Goal: Task Accomplishment & Management: Manage account settings

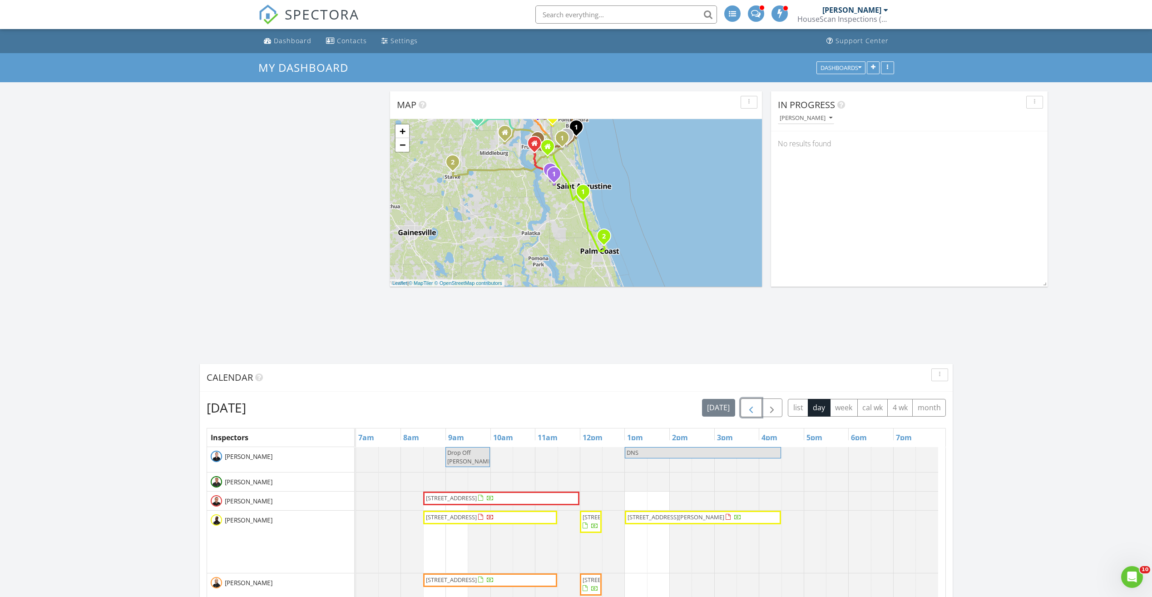
click at [750, 411] on span "button" at bounding box center [751, 407] width 11 height 11
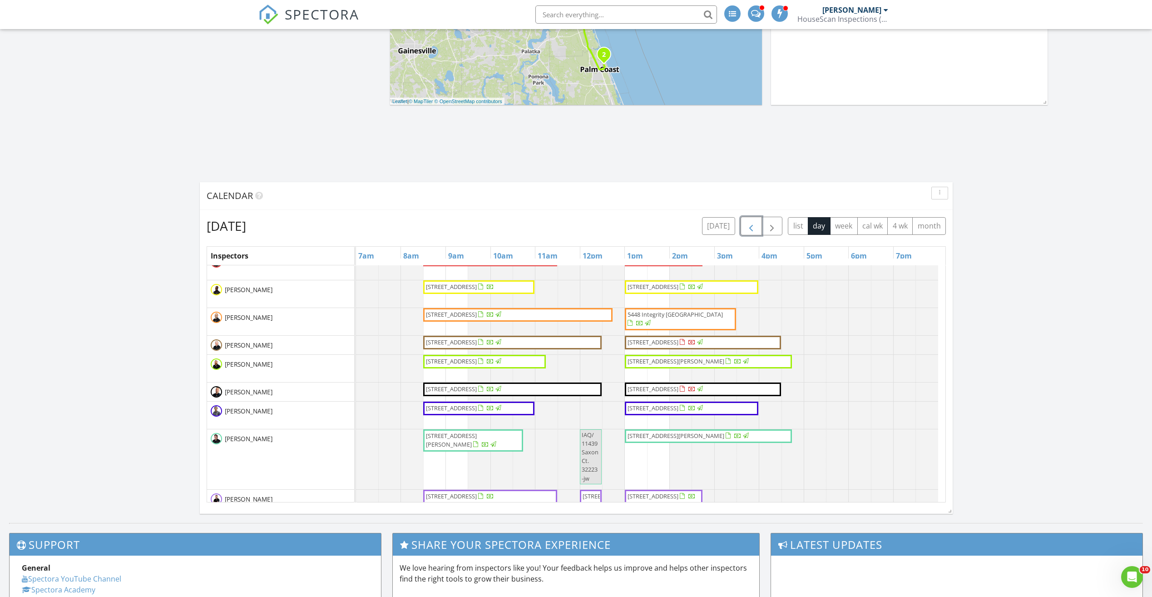
scroll to position [182, 0]
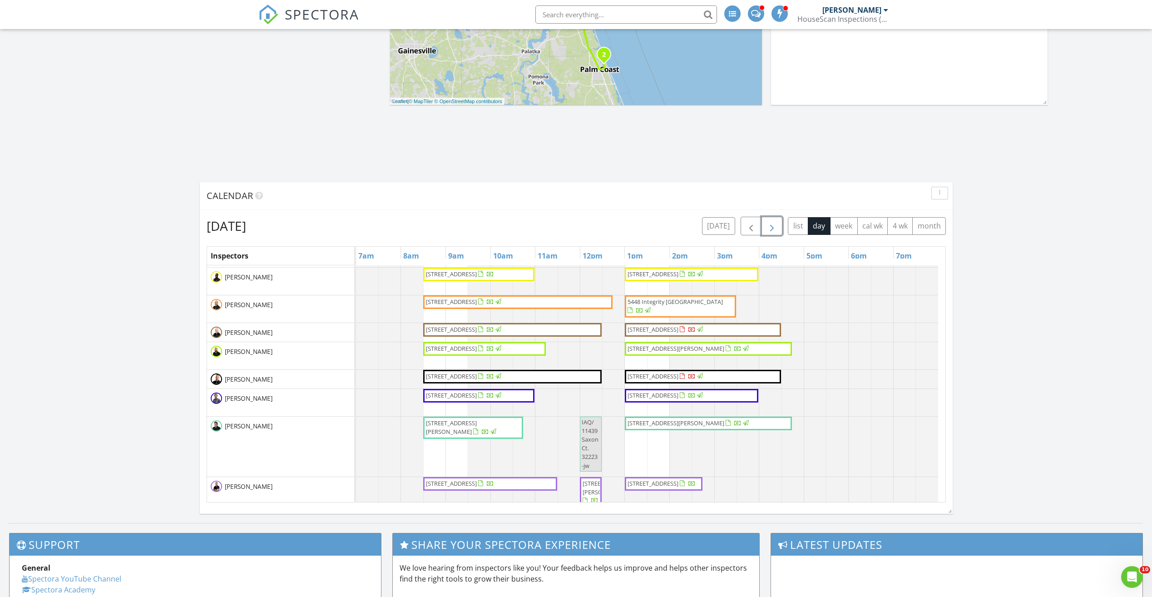
click at [769, 225] on span "button" at bounding box center [771, 226] width 11 height 11
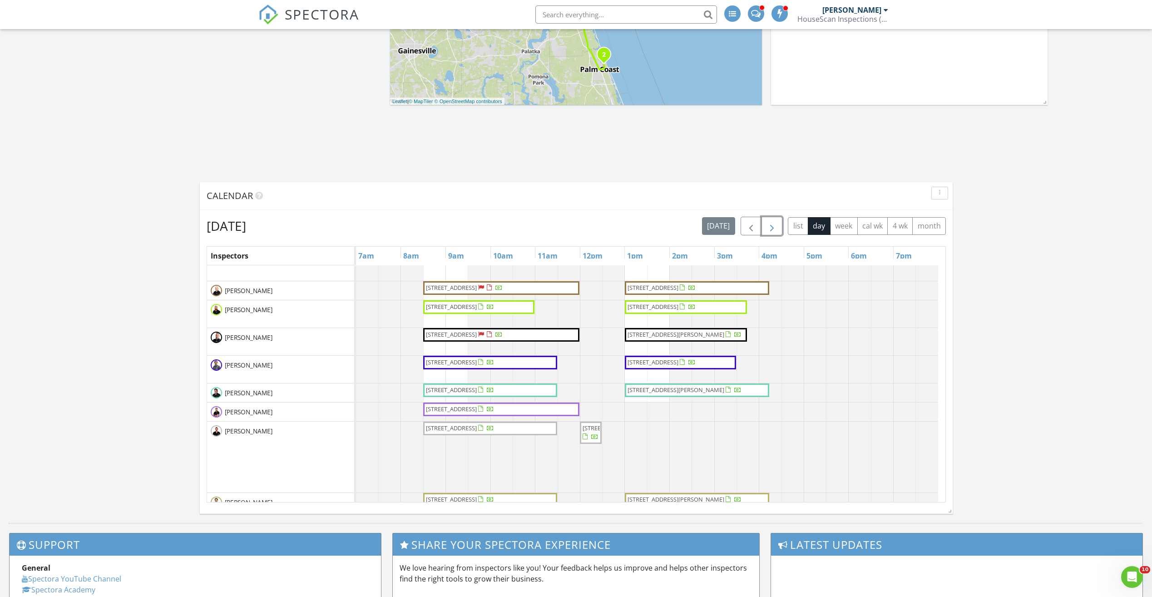
click at [769, 225] on span "button" at bounding box center [771, 226] width 11 height 11
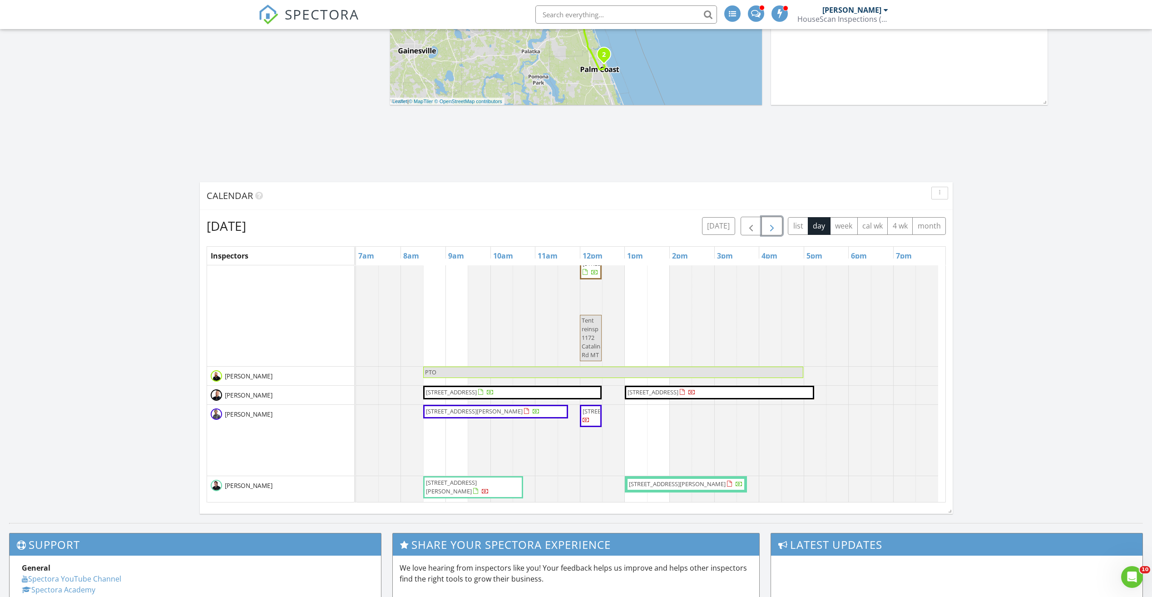
scroll to position [0, 0]
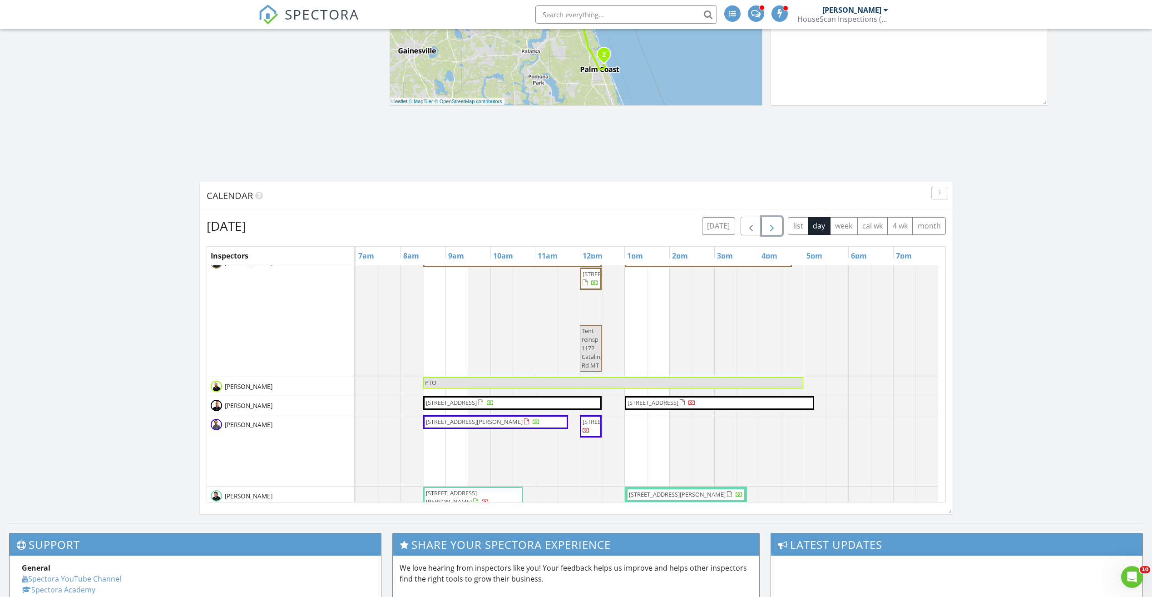
click at [764, 229] on button "button" at bounding box center [771, 226] width 21 height 19
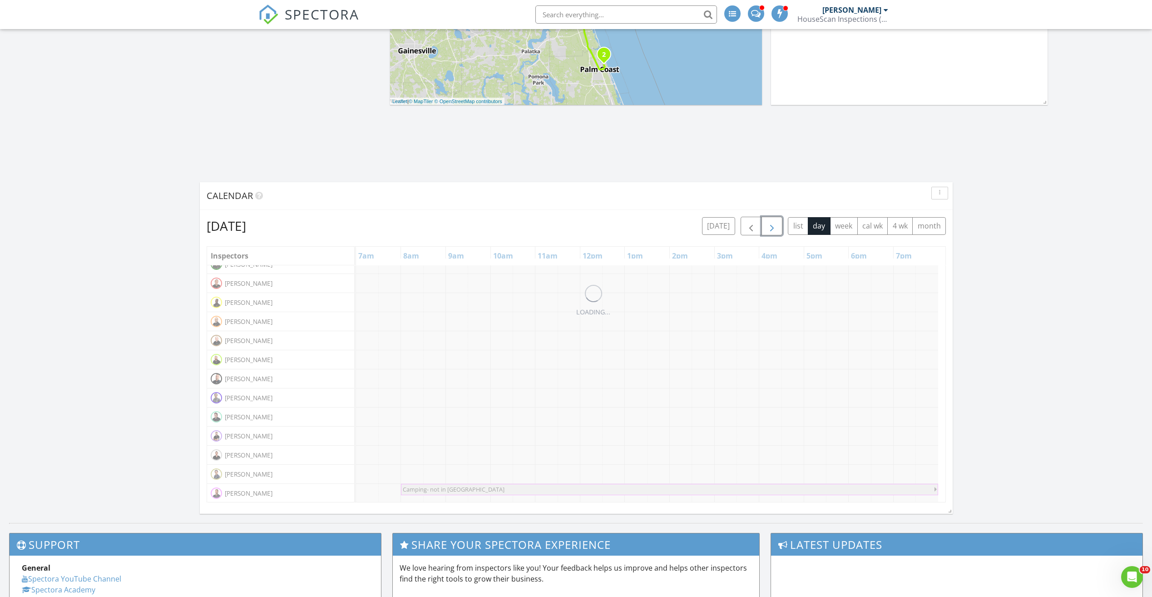
click at [764, 229] on button "button" at bounding box center [771, 226] width 21 height 19
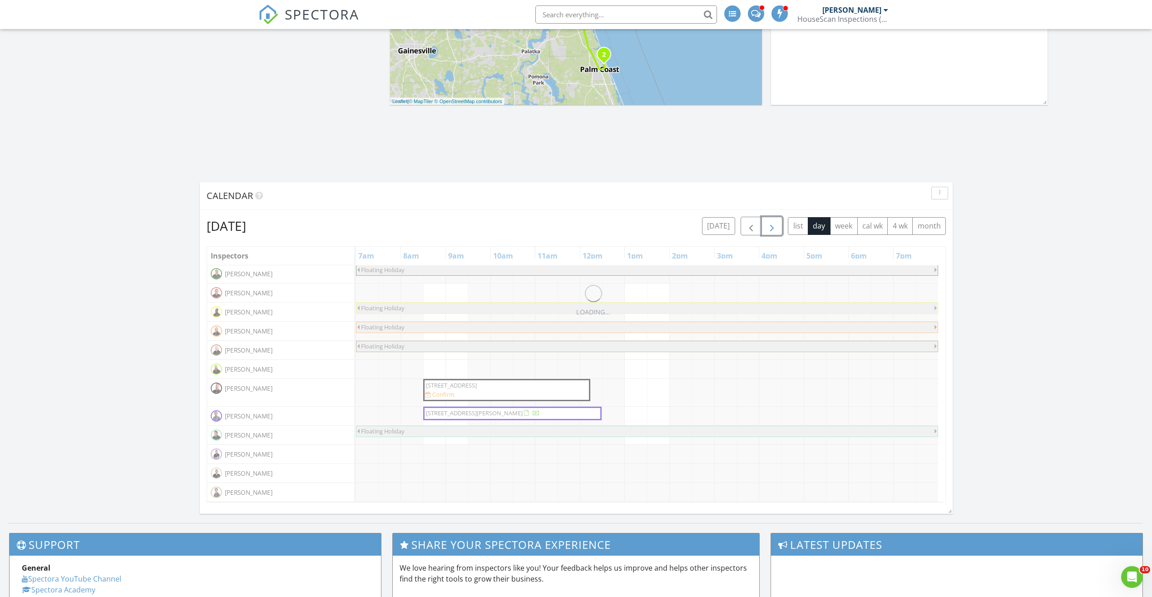
scroll to position [48, 0]
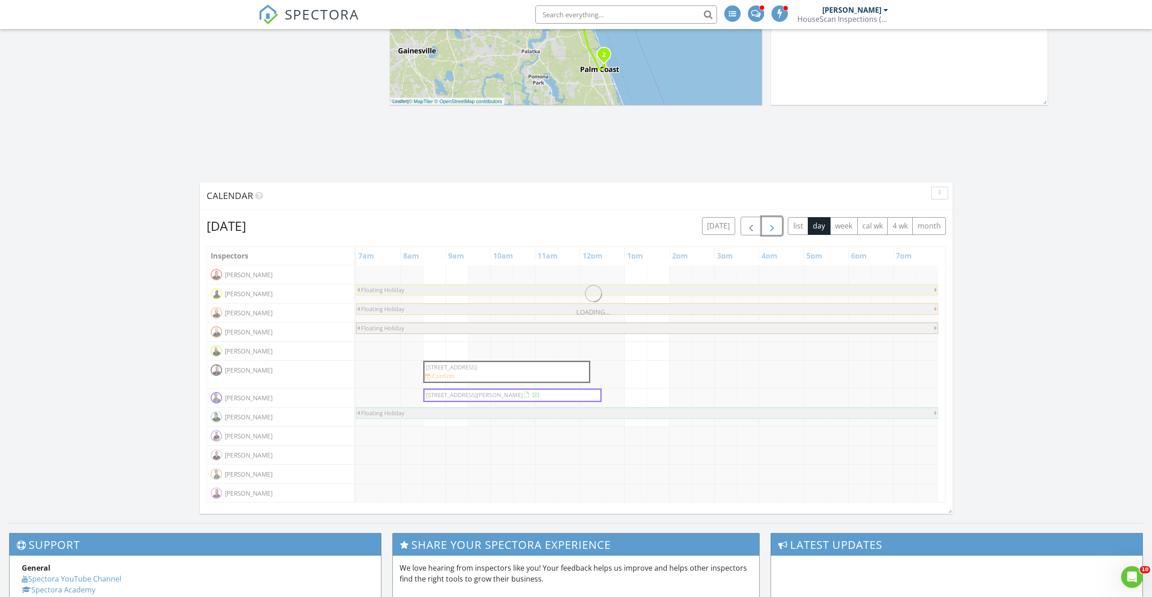
click at [764, 229] on button "button" at bounding box center [771, 226] width 21 height 19
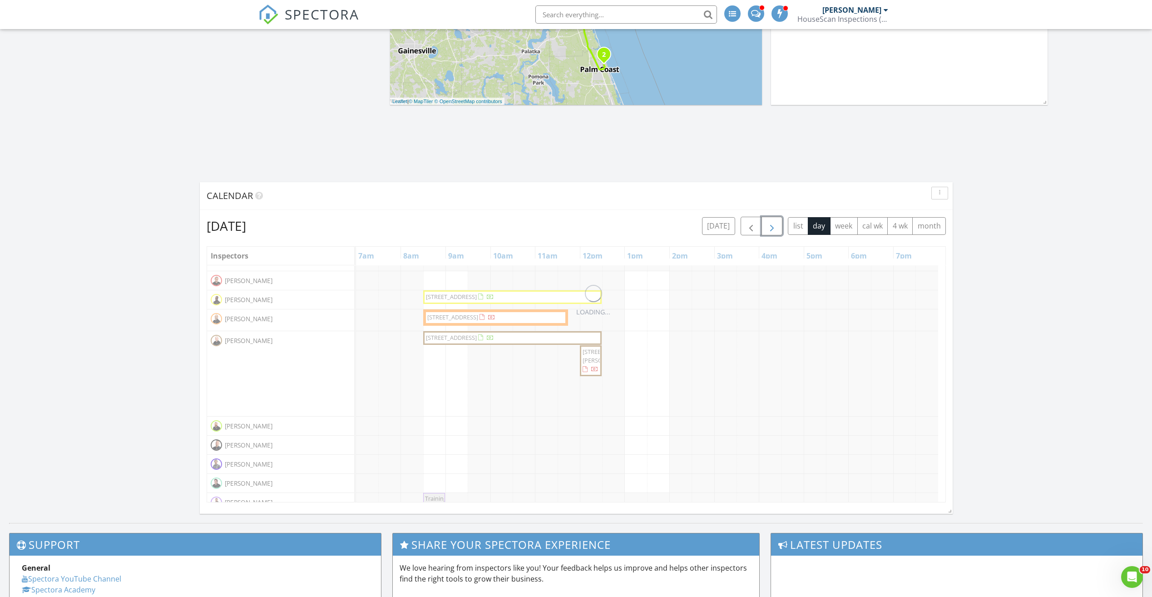
scroll to position [151, 0]
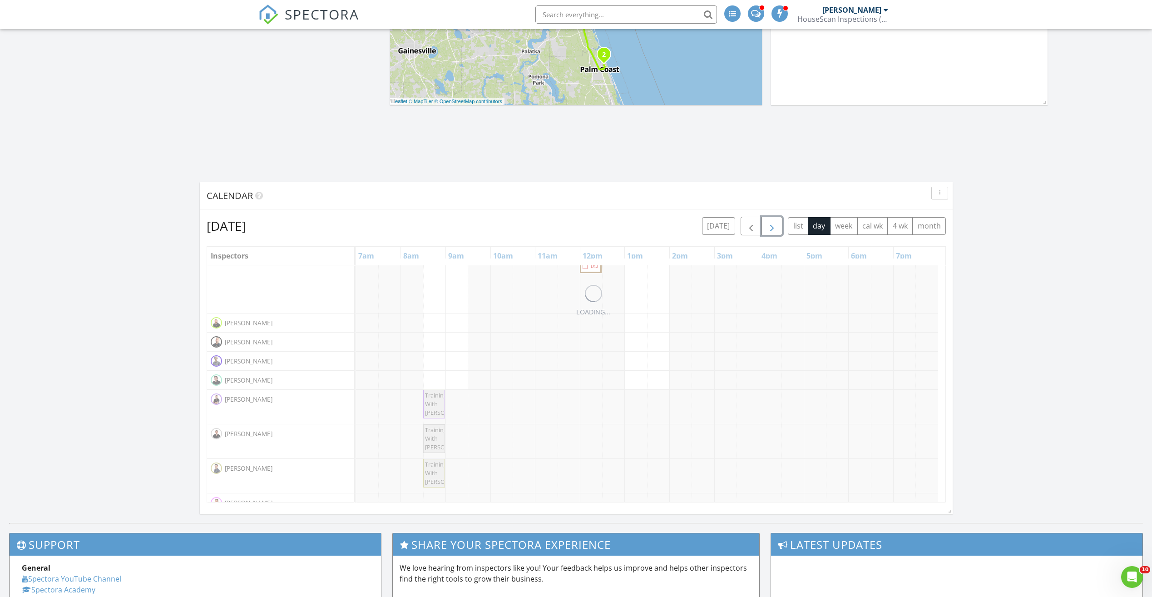
click at [764, 229] on button "button" at bounding box center [771, 226] width 21 height 19
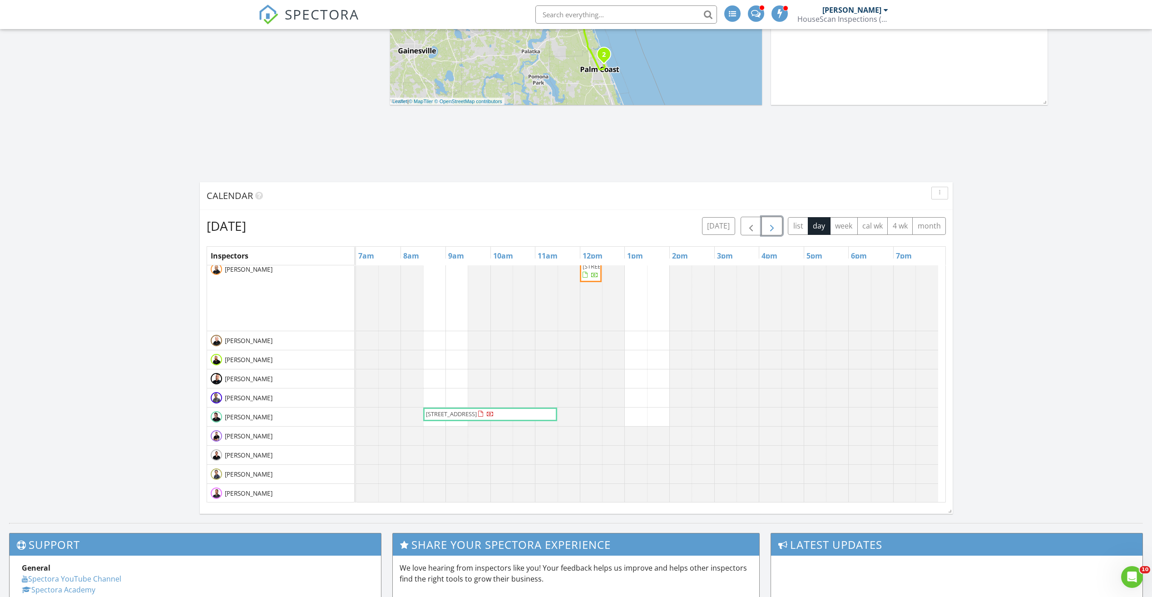
click at [764, 229] on button "button" at bounding box center [771, 226] width 21 height 19
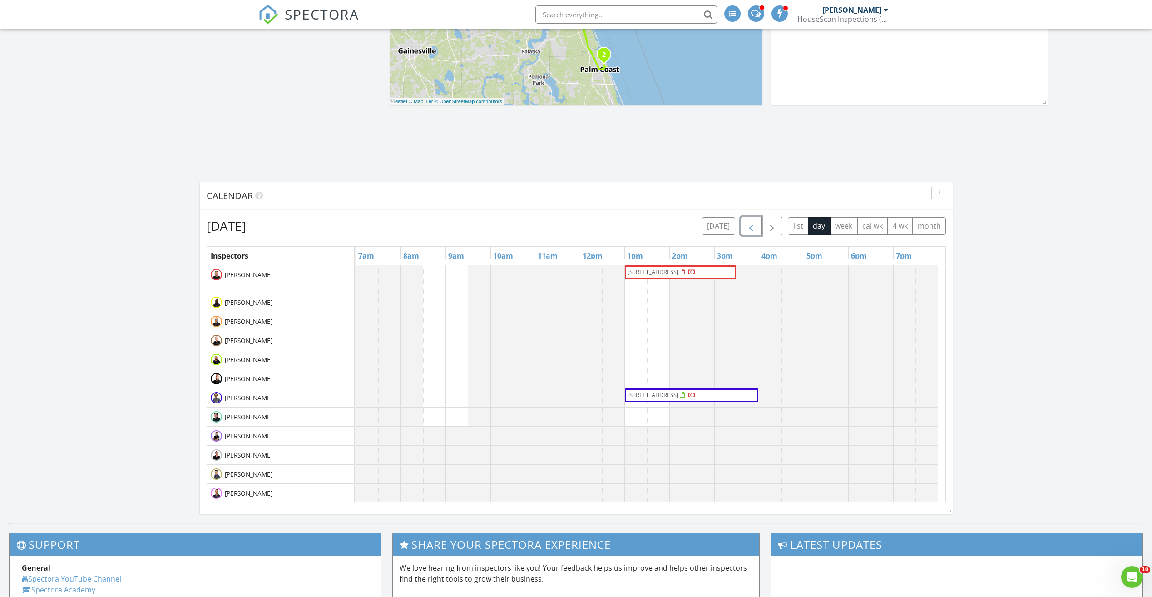
click at [751, 229] on span "button" at bounding box center [751, 226] width 11 height 11
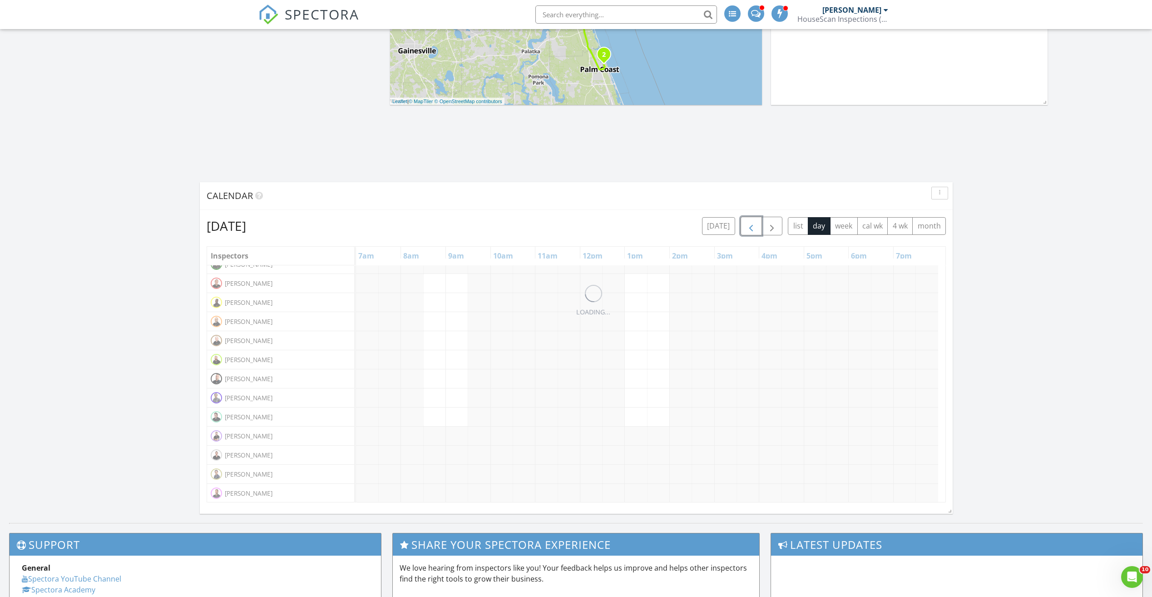
click at [751, 229] on span "button" at bounding box center [751, 226] width 11 height 11
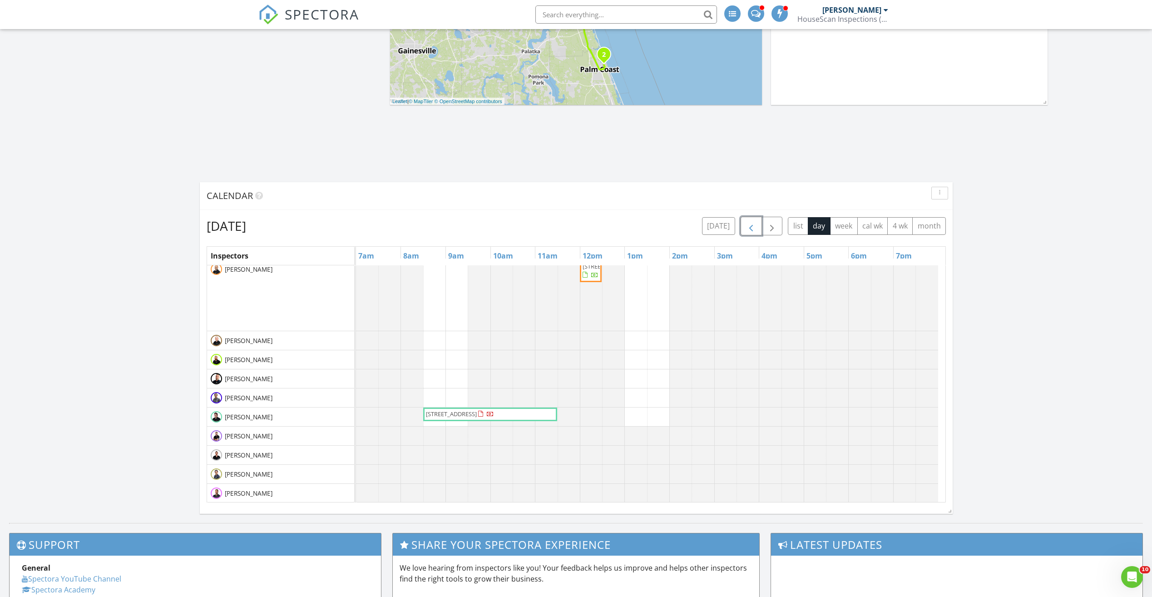
click at [751, 229] on span "button" at bounding box center [751, 226] width 11 height 11
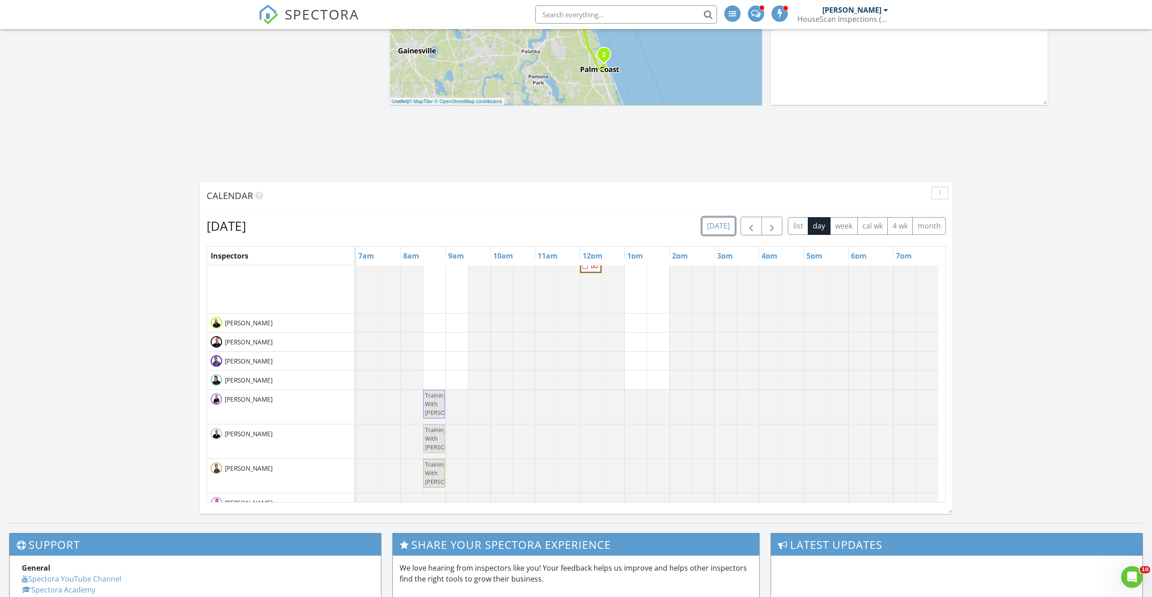
click at [716, 226] on button "[DATE]" at bounding box center [718, 226] width 33 height 18
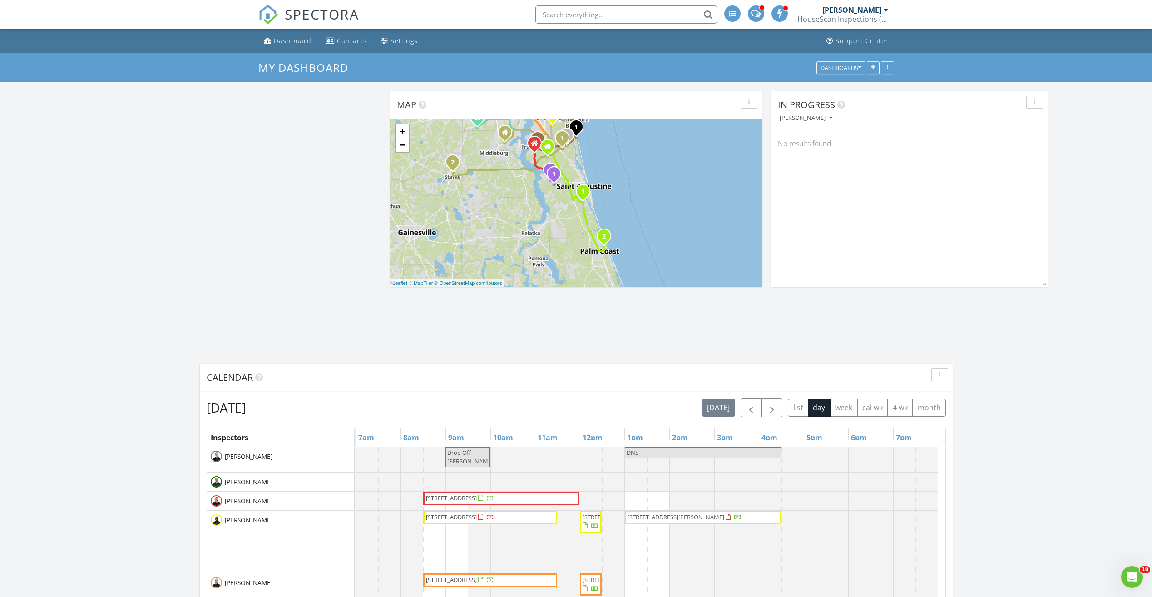
click at [332, 22] on span "SPECTORA" at bounding box center [322, 14] width 74 height 19
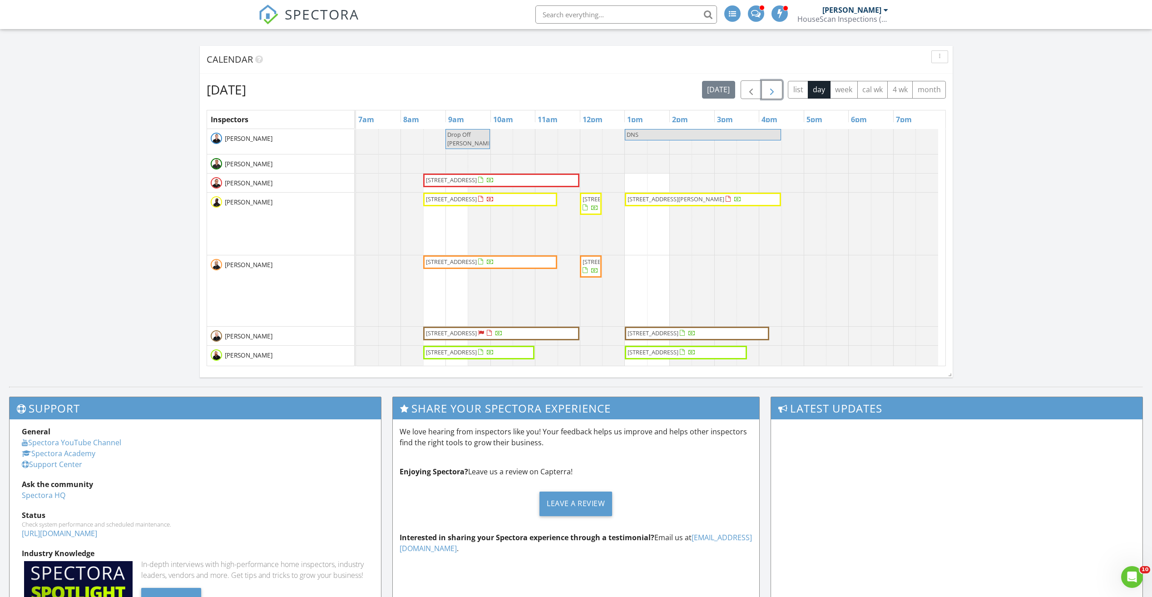
click at [768, 91] on span "button" at bounding box center [771, 89] width 11 height 11
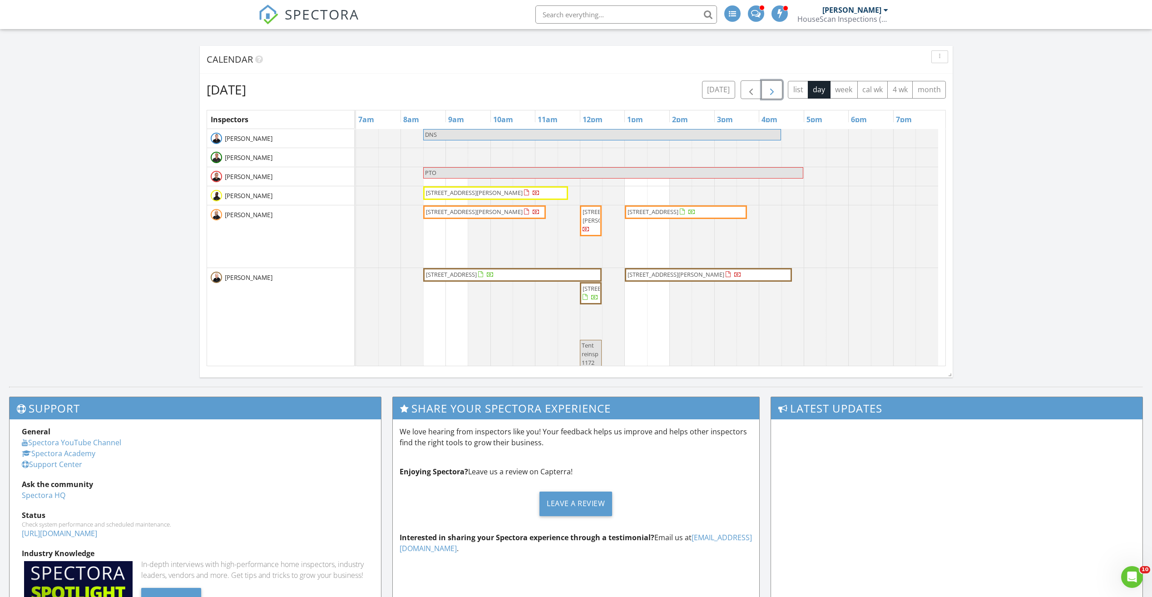
click at [768, 91] on span "button" at bounding box center [771, 89] width 11 height 11
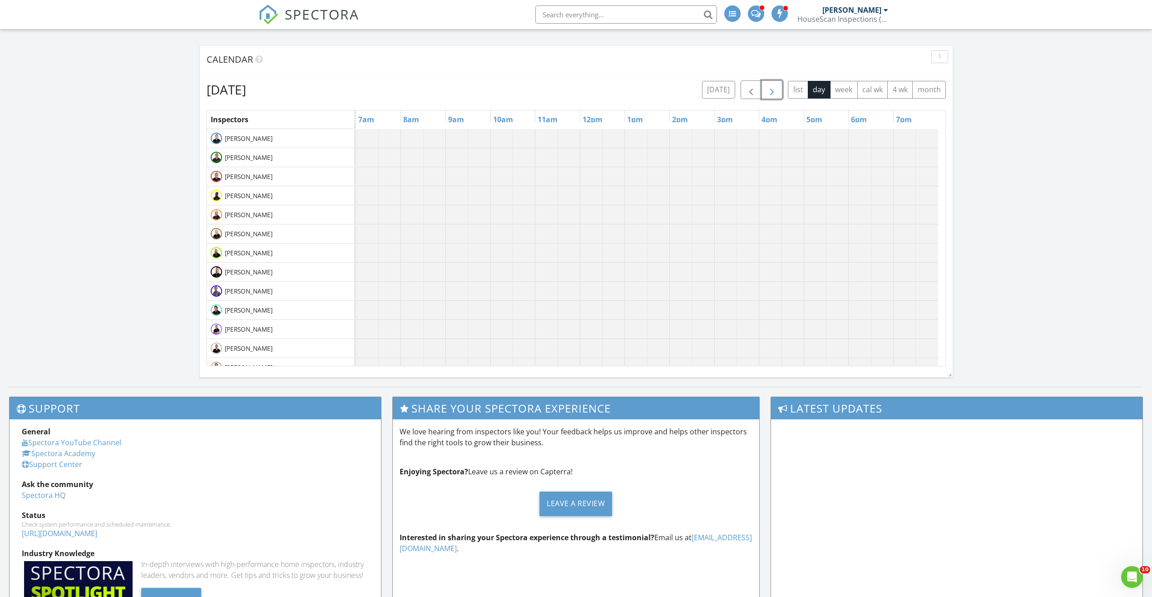
click at [768, 91] on span "button" at bounding box center [771, 89] width 11 height 11
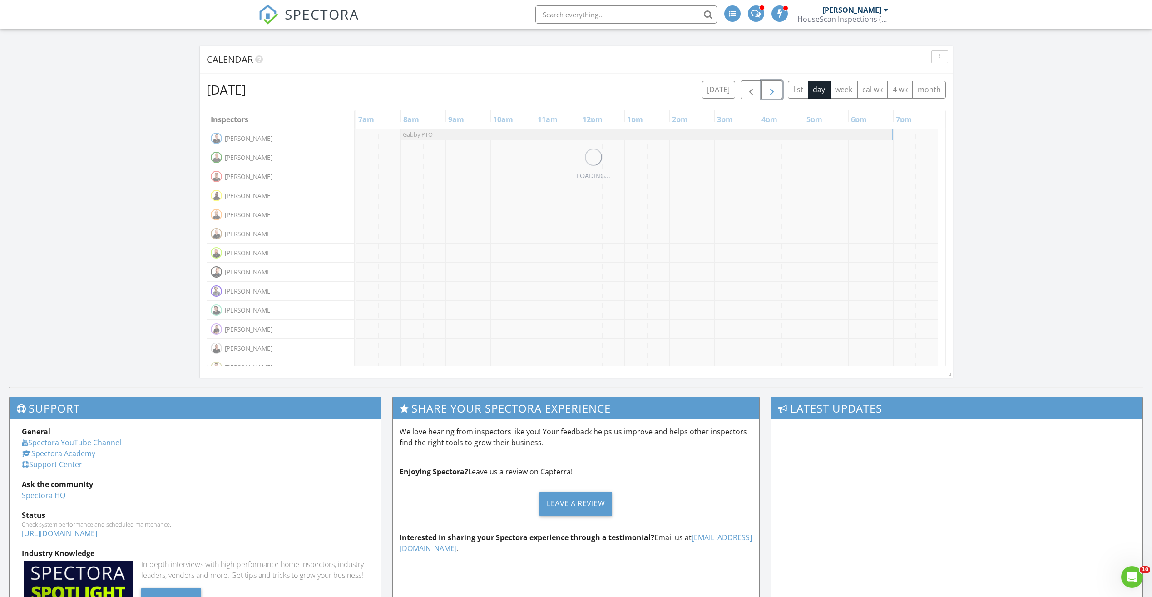
click at [768, 91] on span "button" at bounding box center [771, 89] width 11 height 11
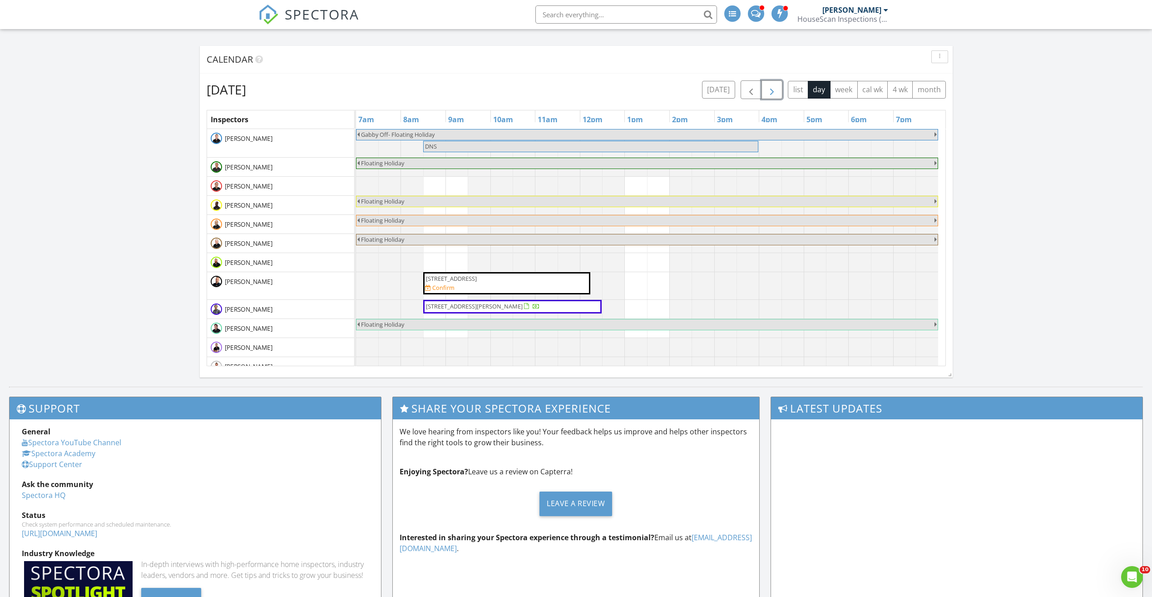
click at [774, 86] on span "button" at bounding box center [771, 89] width 11 height 11
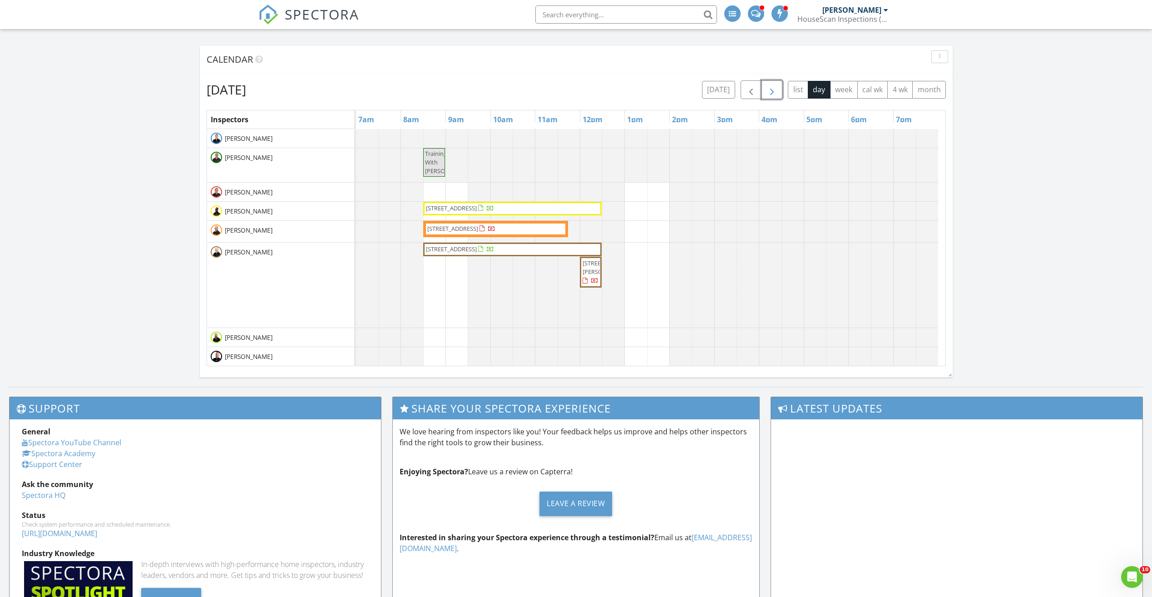
click at [774, 86] on span "button" at bounding box center [771, 89] width 11 height 11
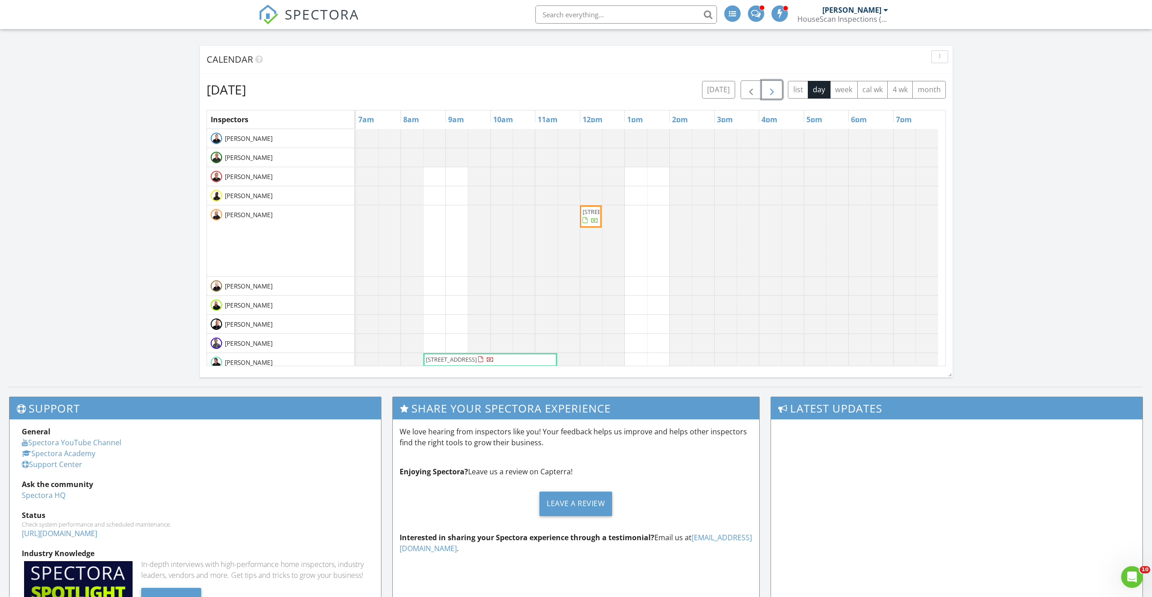
click at [774, 86] on span "button" at bounding box center [771, 89] width 11 height 11
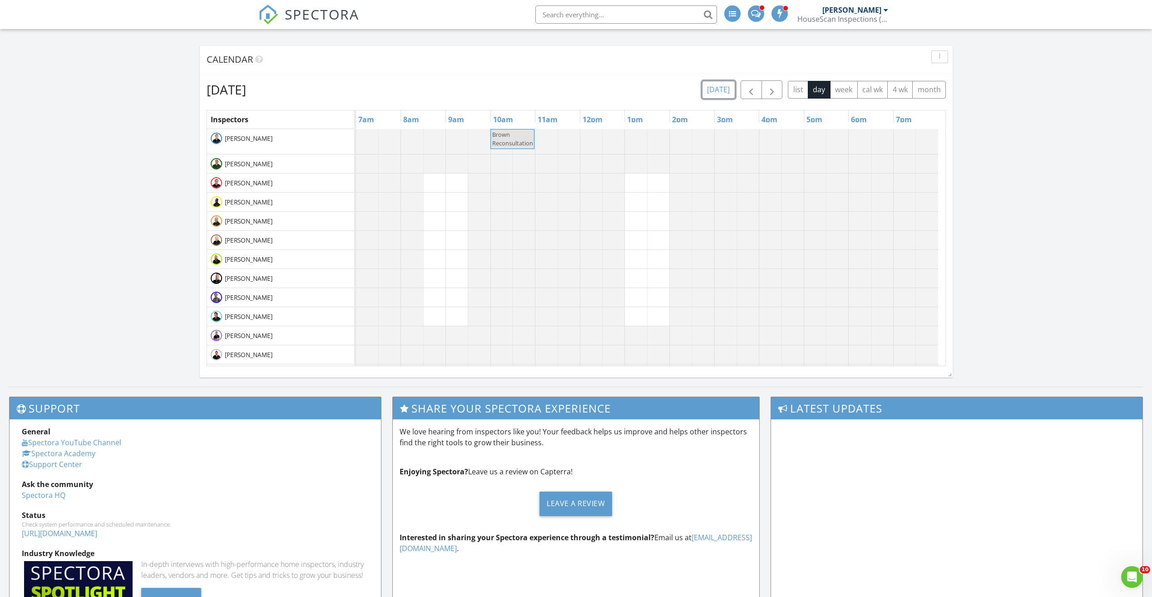
click at [717, 89] on button "today" at bounding box center [718, 90] width 33 height 18
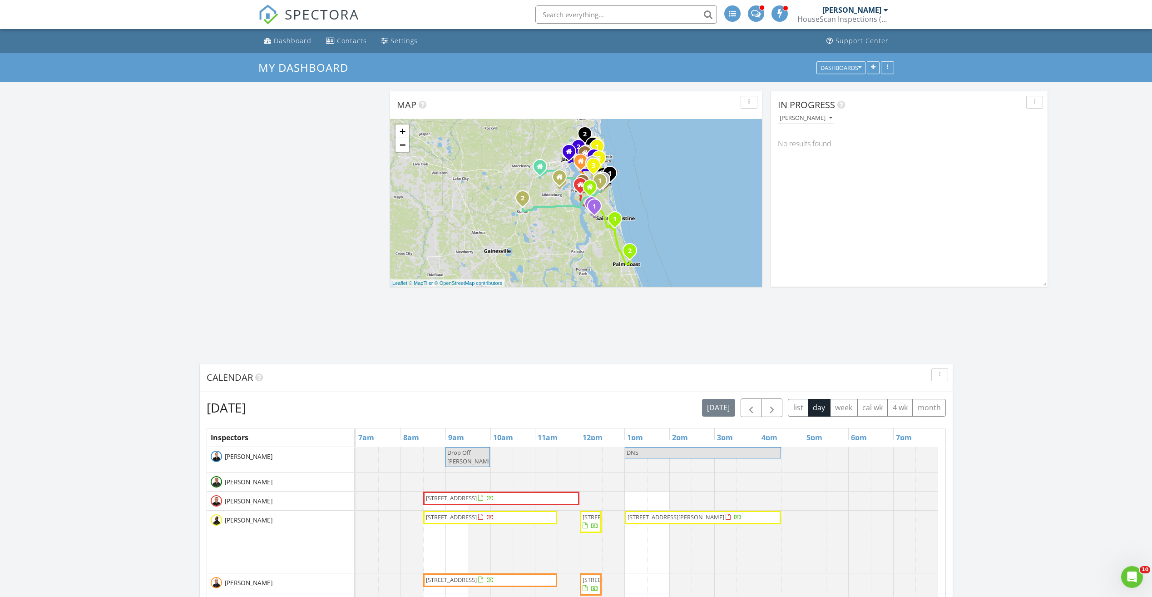
click at [330, 16] on span "SPECTORA" at bounding box center [322, 14] width 74 height 19
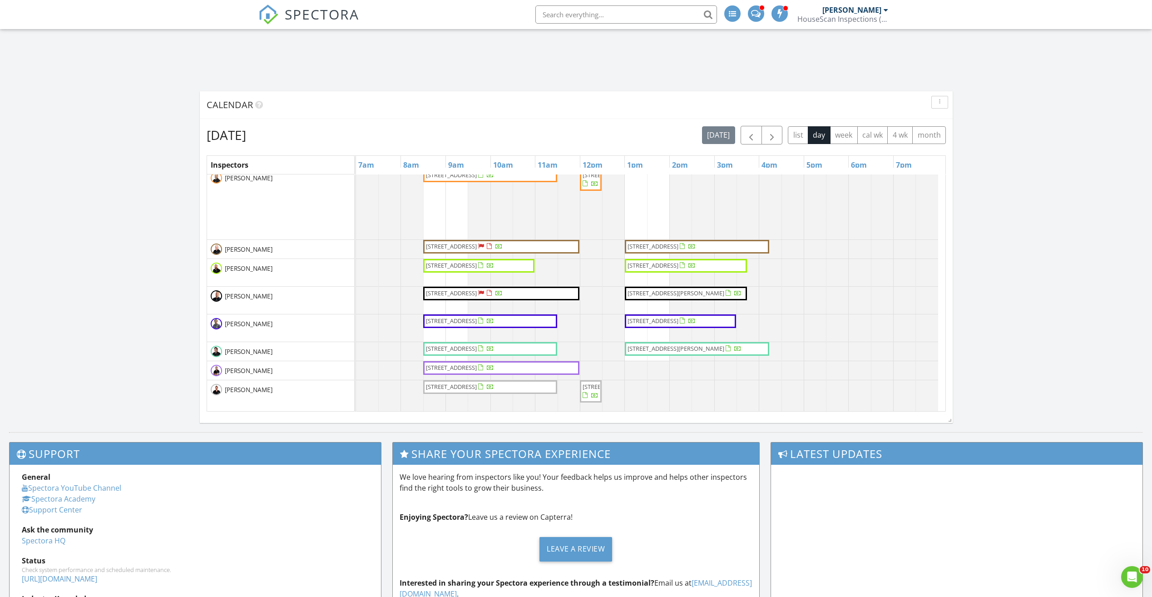
scroll to position [136, 0]
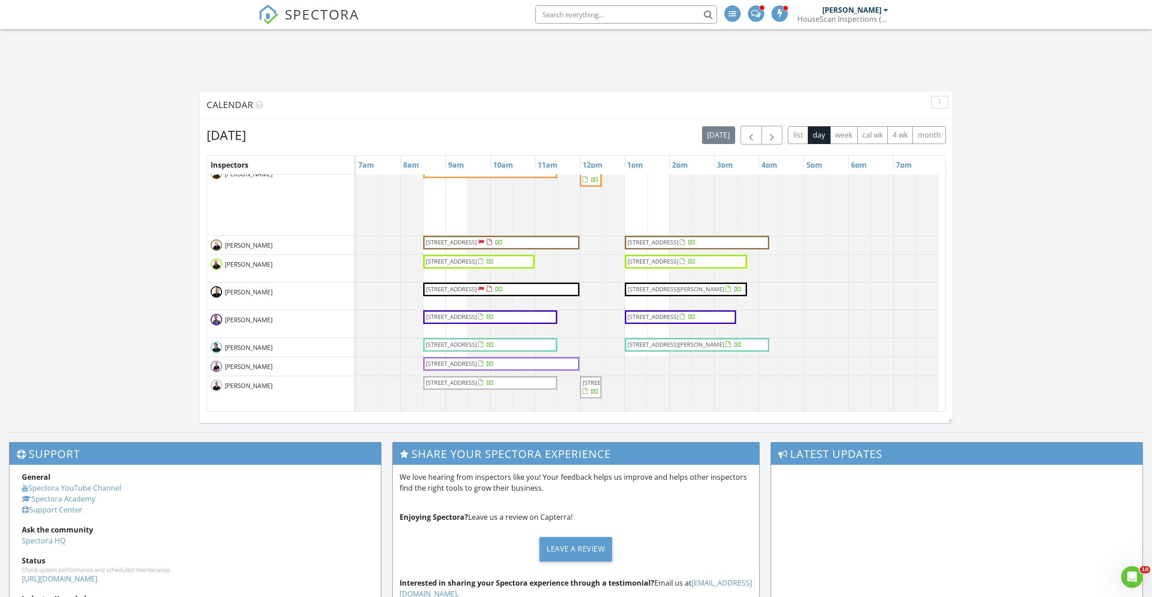
click at [662, 263] on span "4 Marina Point Pl , Palm Coast 32137" at bounding box center [653, 261] width 51 height 8
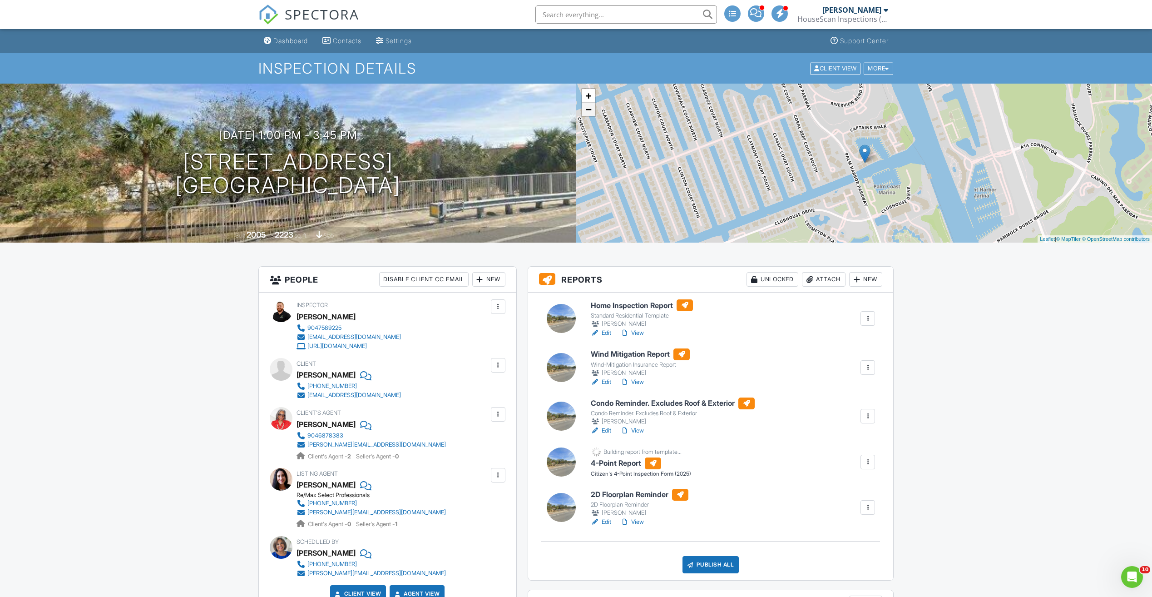
click at [587, 113] on link "−" at bounding box center [589, 110] width 14 height 14
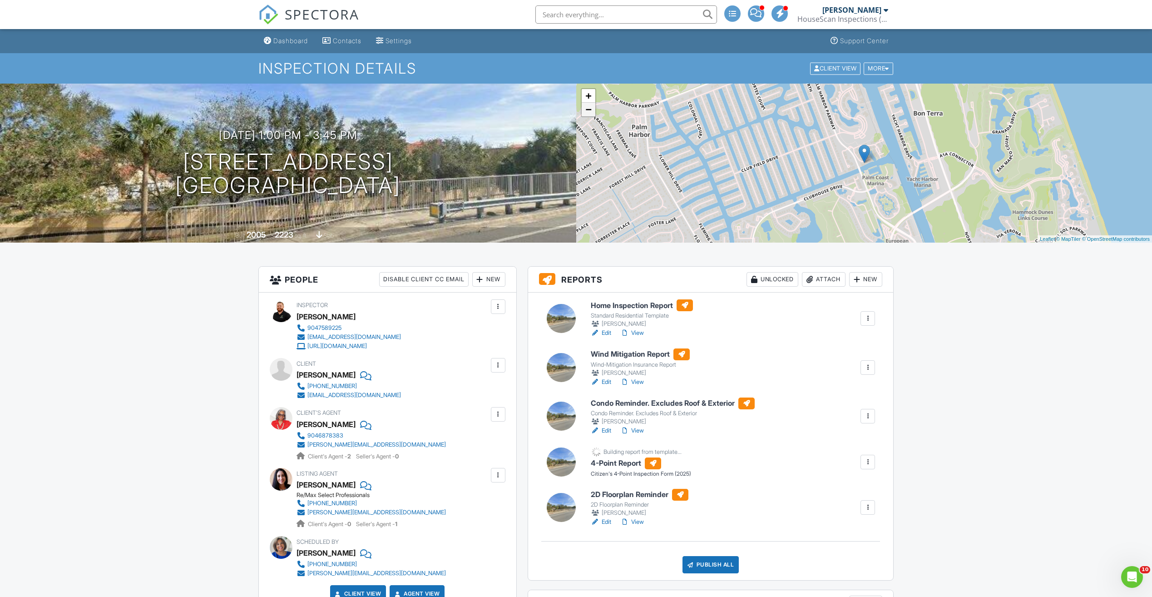
click at [587, 113] on link "−" at bounding box center [589, 110] width 14 height 14
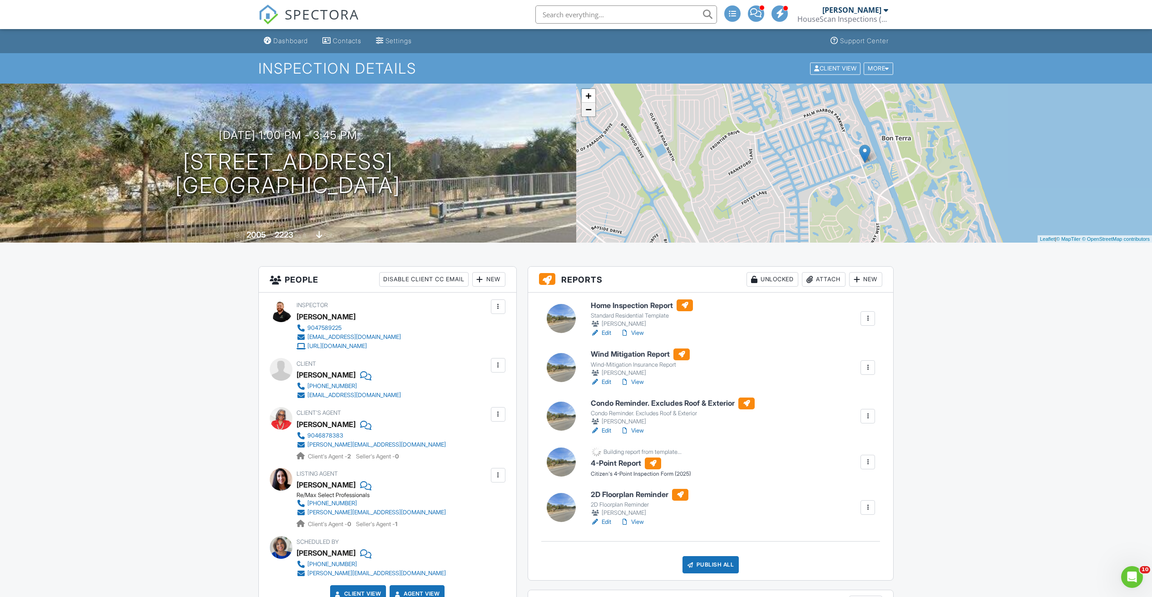
click at [587, 113] on link "−" at bounding box center [589, 110] width 14 height 14
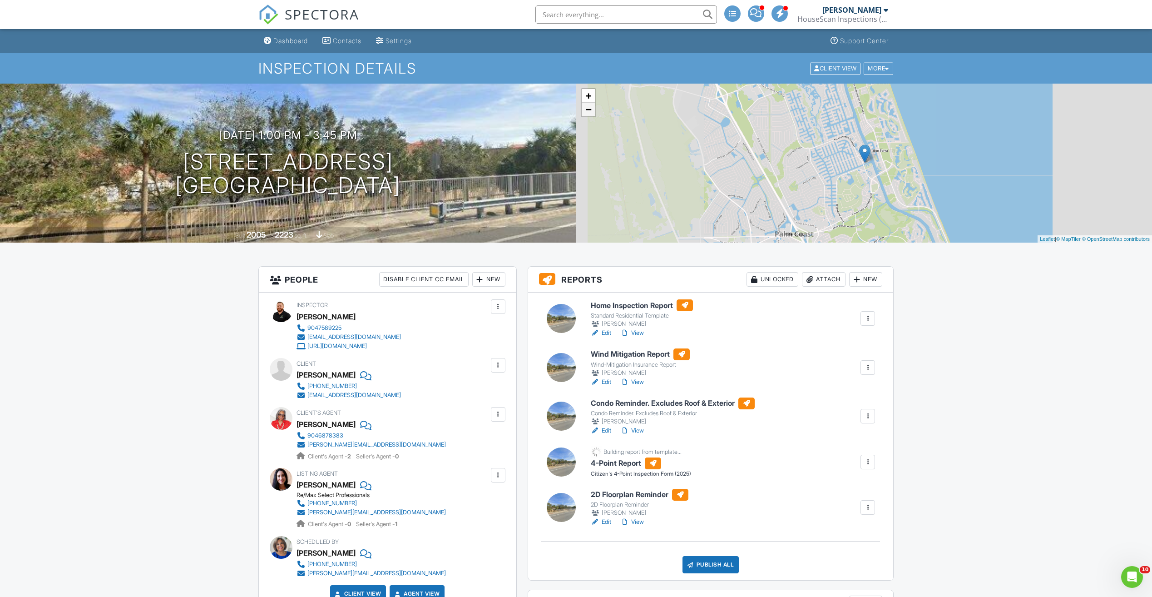
click at [587, 113] on link "−" at bounding box center [589, 110] width 14 height 14
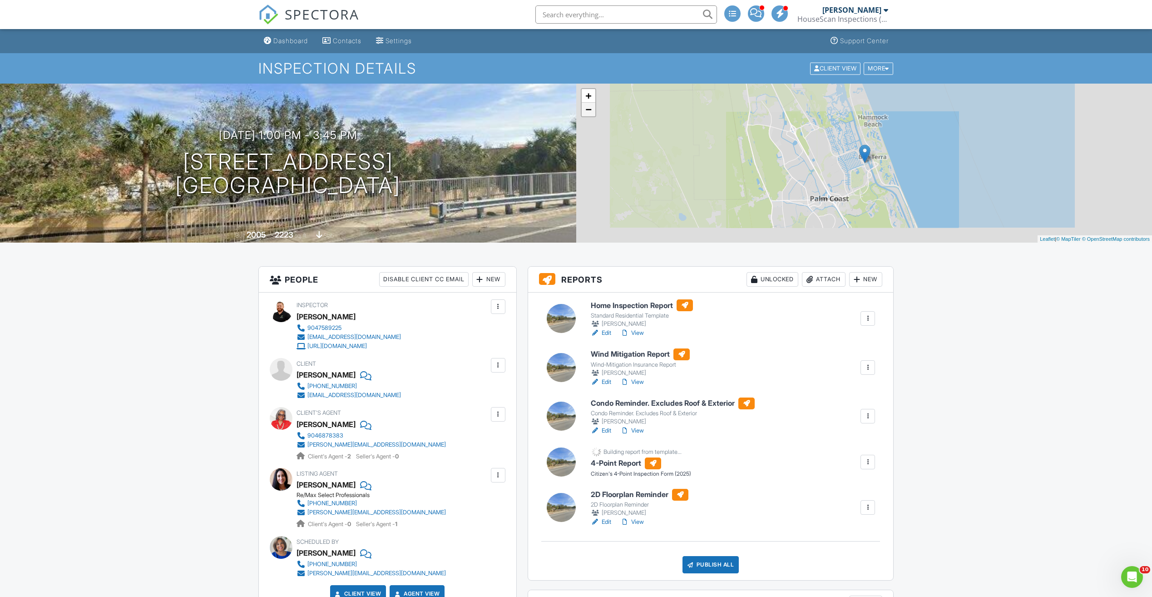
click at [587, 113] on link "−" at bounding box center [589, 110] width 14 height 14
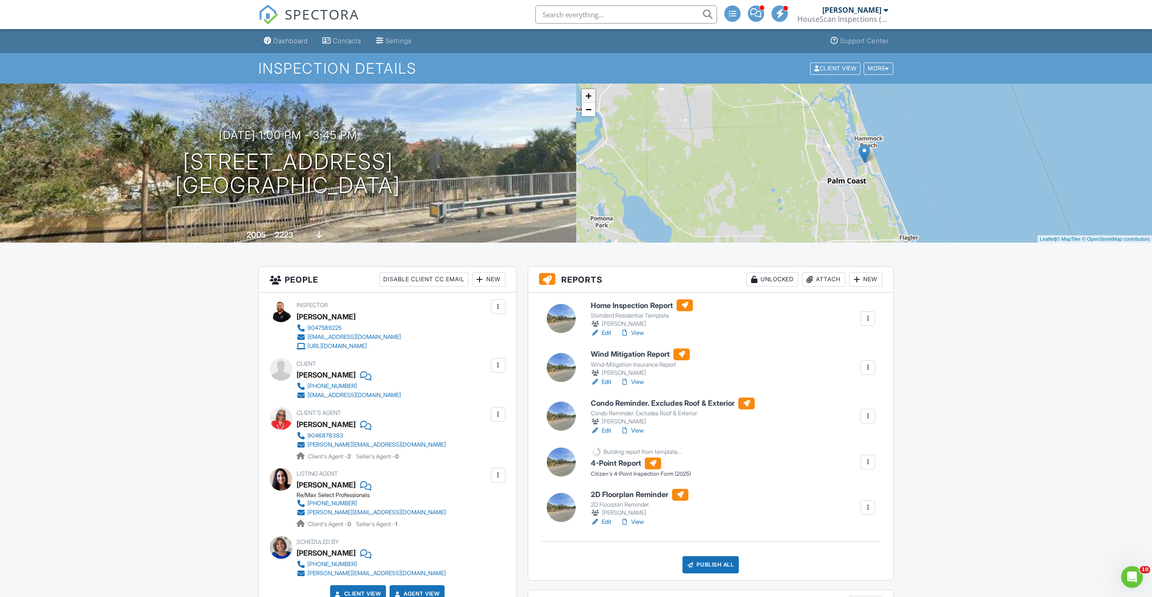
click at [588, 95] on link "+" at bounding box center [589, 96] width 14 height 14
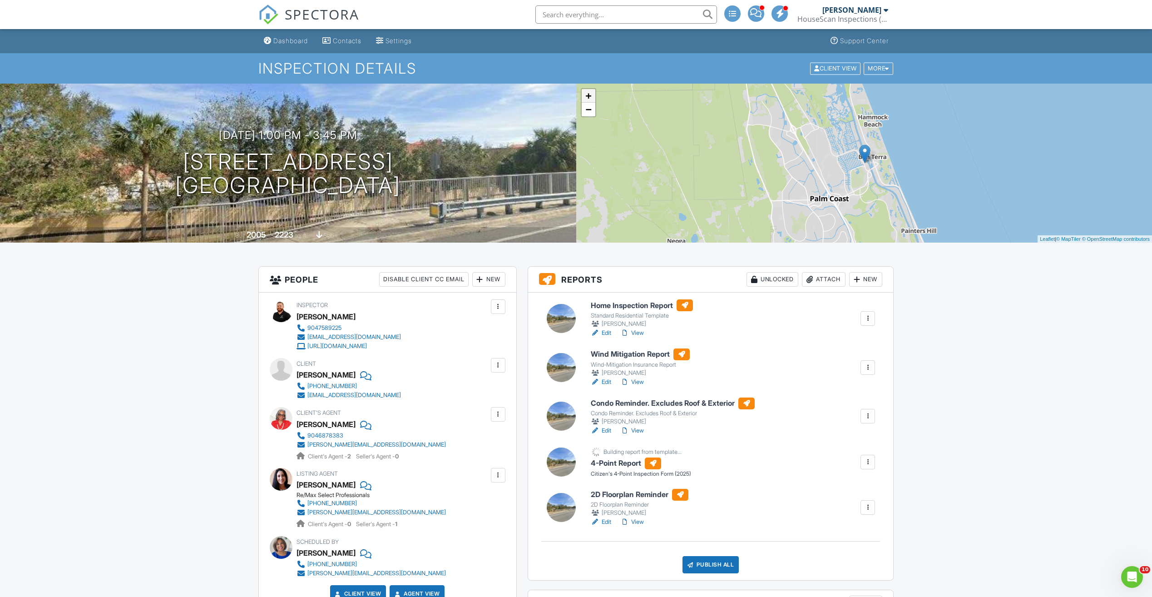
click at [588, 95] on link "+" at bounding box center [589, 96] width 14 height 14
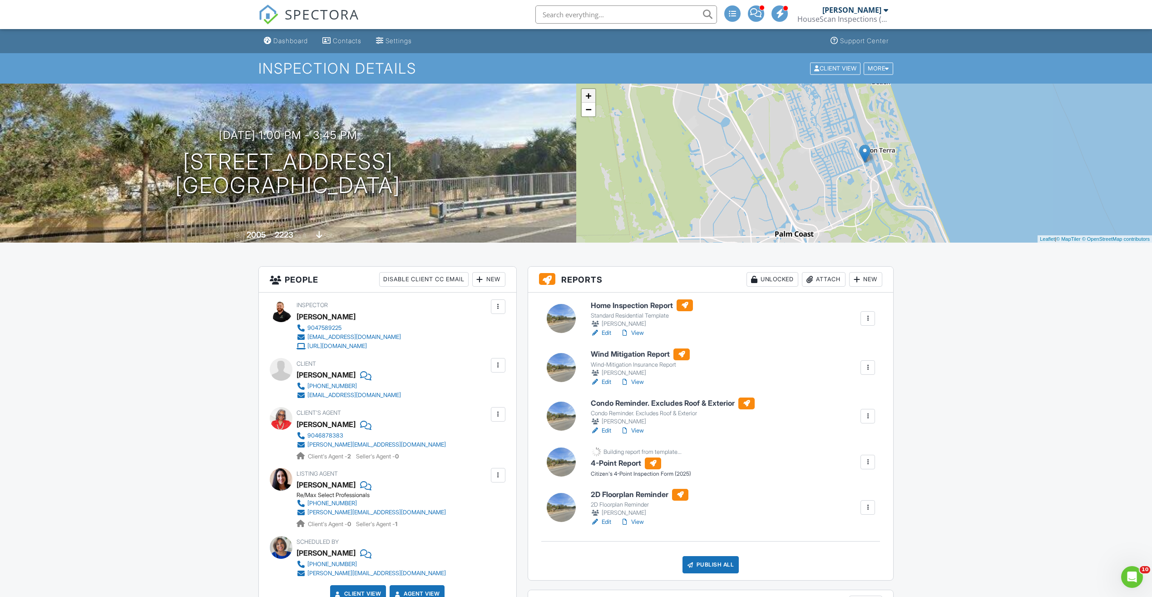
click at [588, 95] on link "+" at bounding box center [589, 96] width 14 height 14
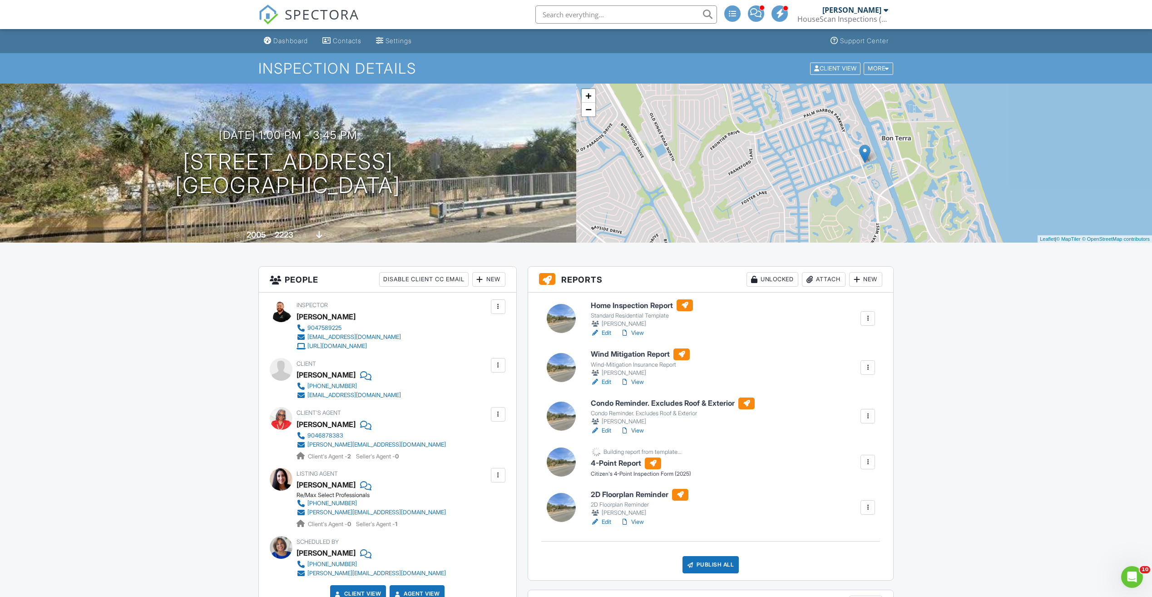
click at [345, 18] on span "SPECTORA" at bounding box center [322, 14] width 74 height 19
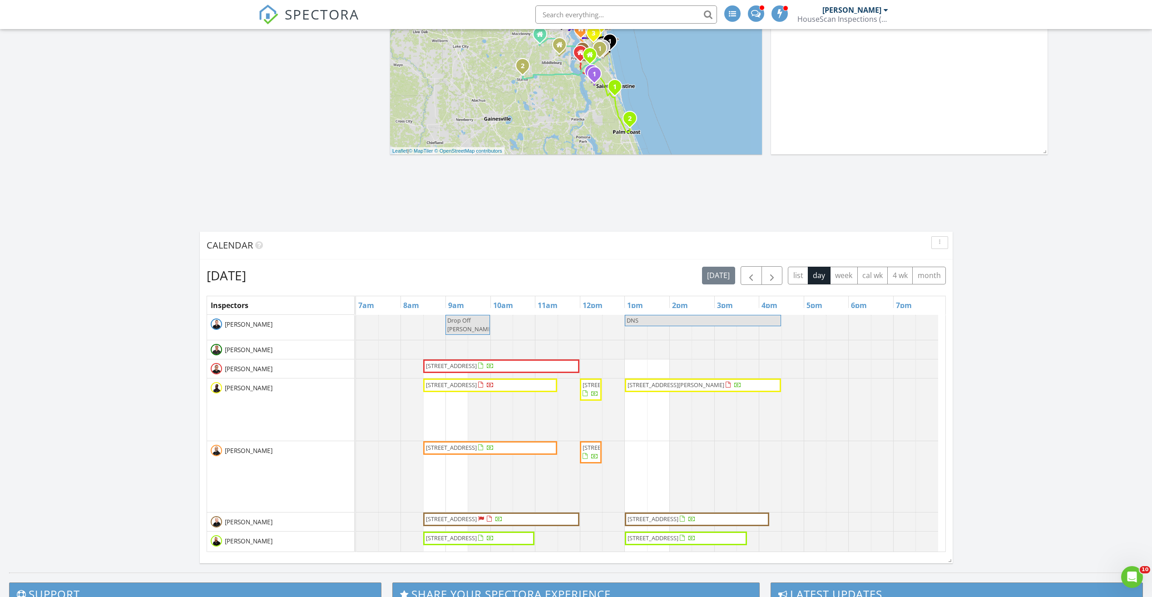
scroll to position [136, 0]
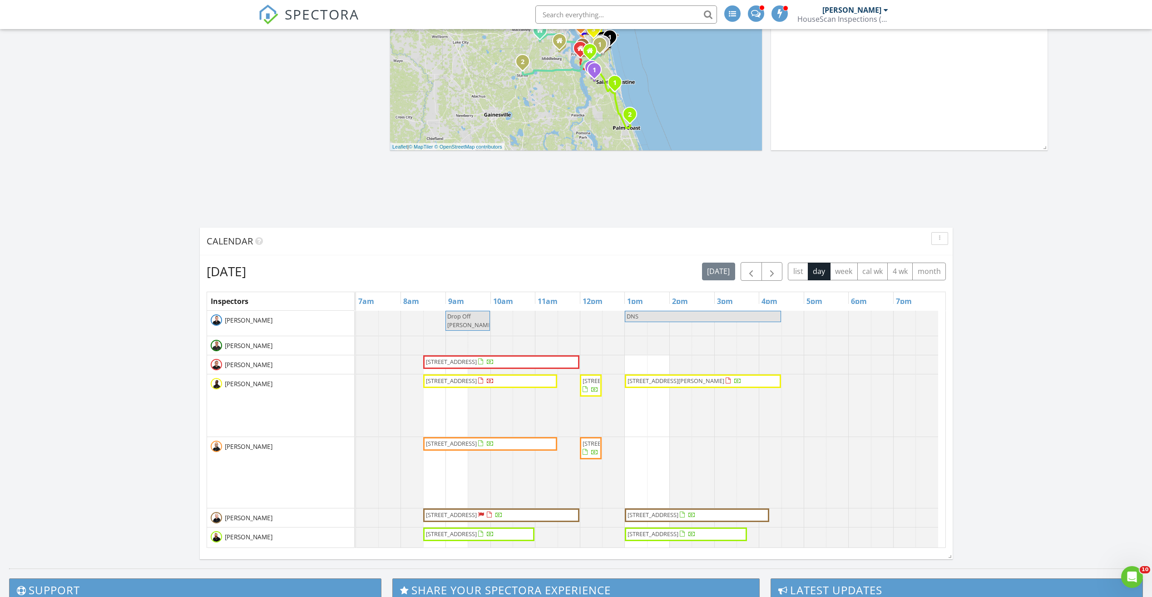
click at [477, 537] on span "[STREET_ADDRESS]" at bounding box center [451, 533] width 51 height 8
